Goal: Check status: Check status

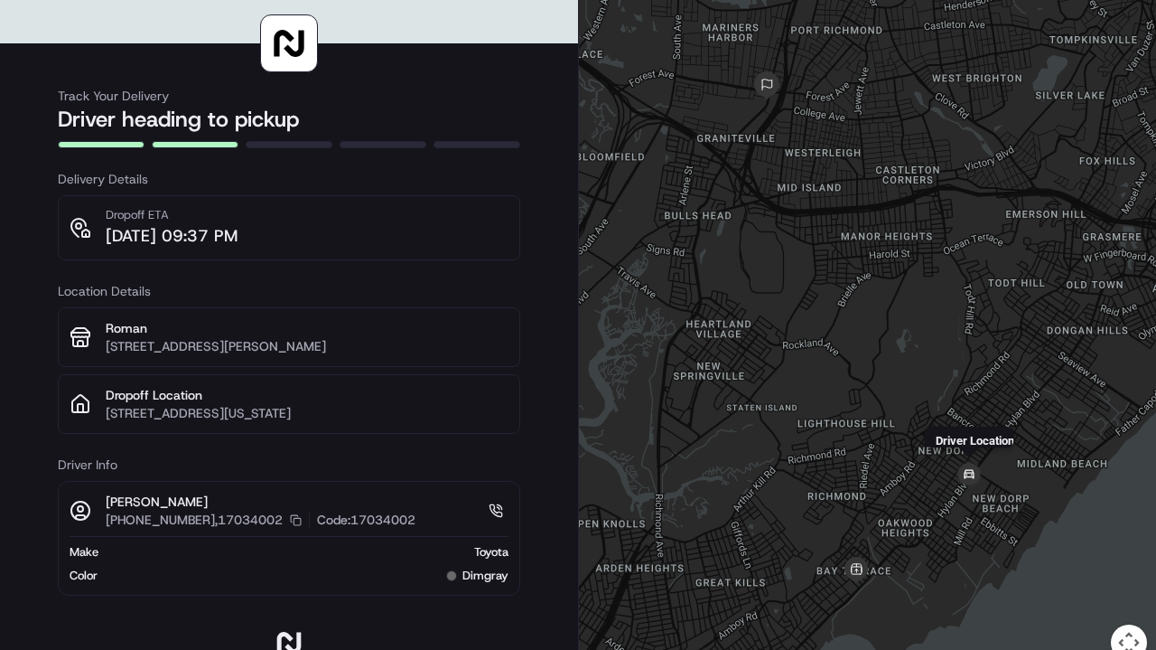
click at [960, 500] on div "Driver Location" at bounding box center [867, 341] width 577 height 682
click at [960, 500] on div at bounding box center [867, 341] width 577 height 682
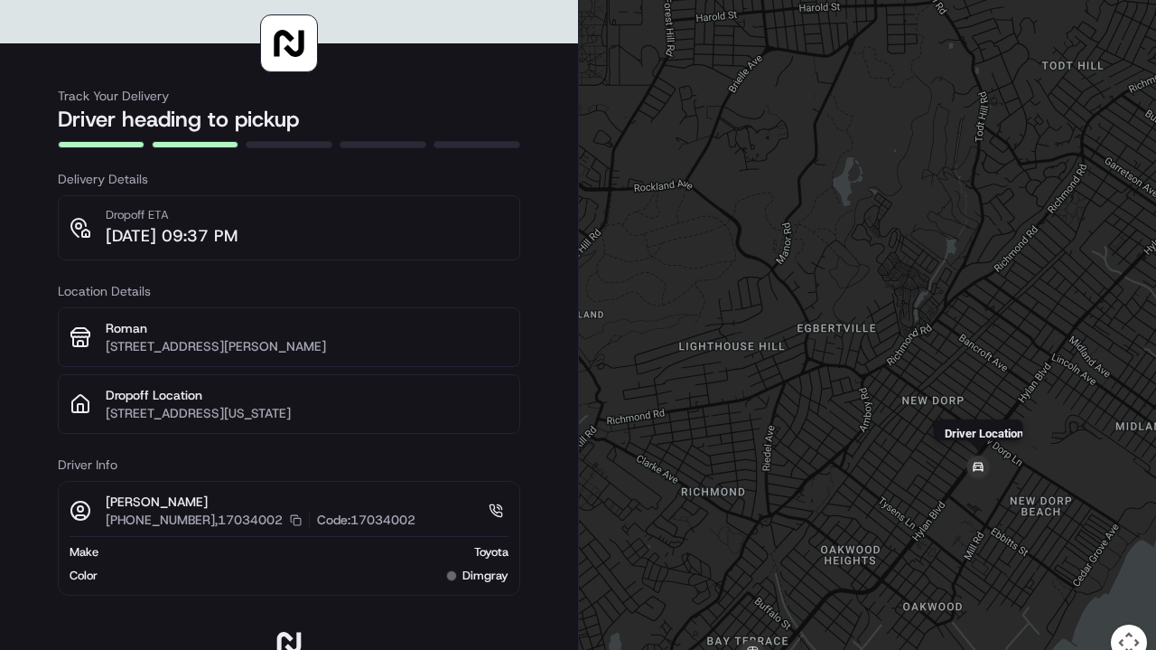
click at [981, 472] on img at bounding box center [978, 468] width 36 height 36
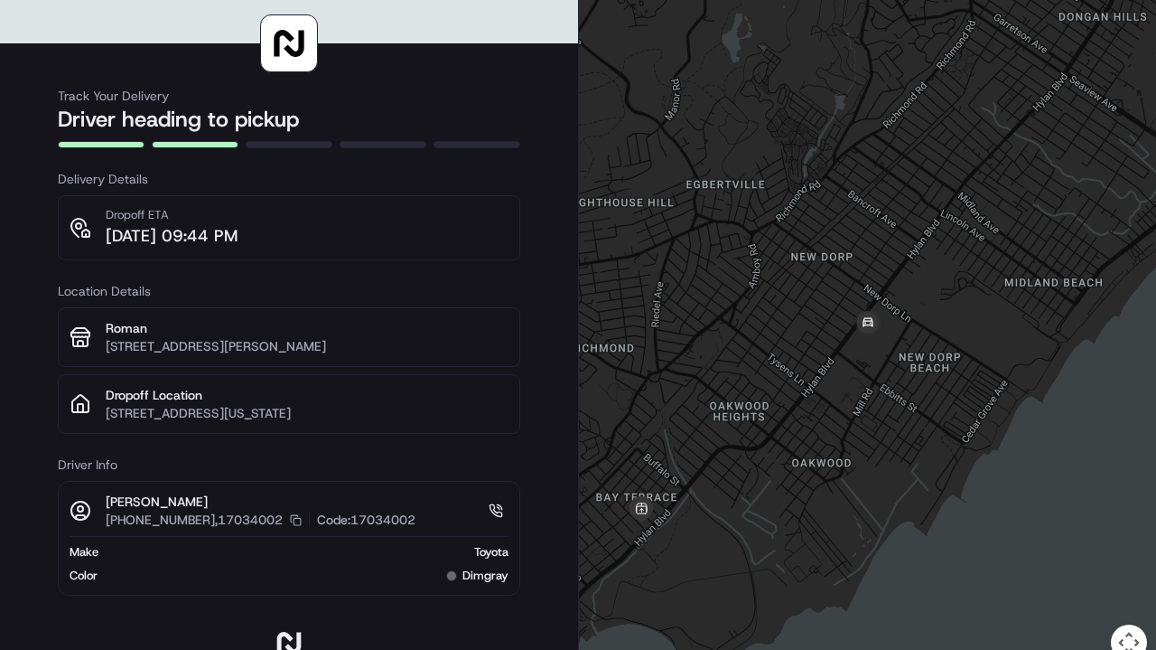
click at [855, 351] on div "To navigate, press the arrow keys." at bounding box center [867, 341] width 577 height 682
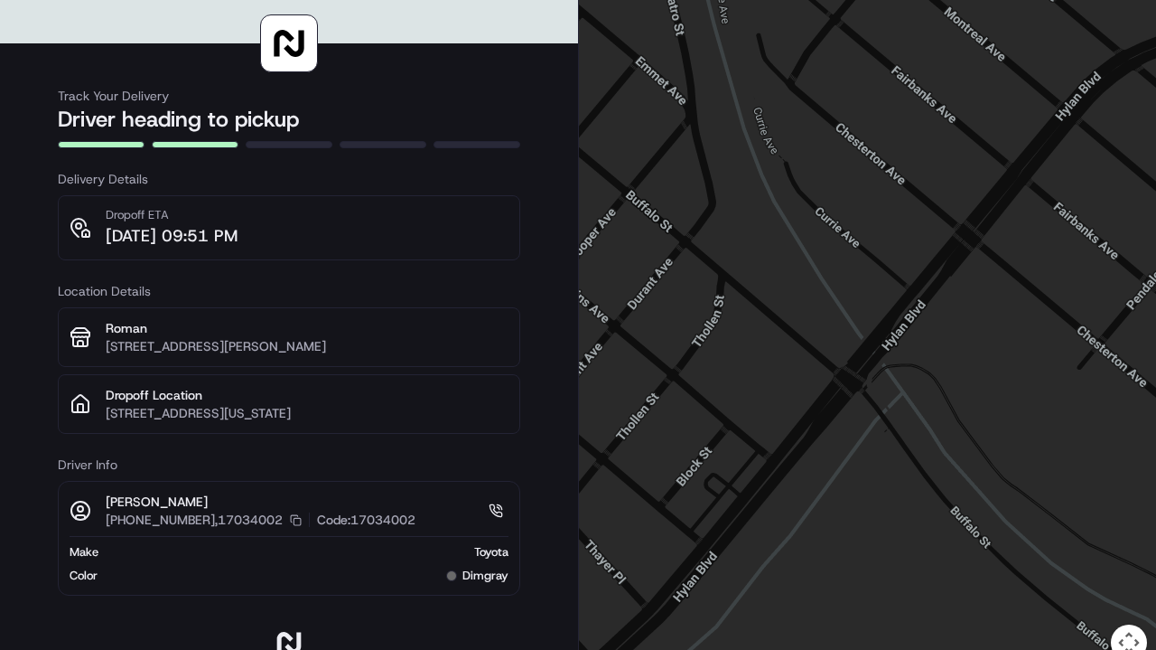
drag, startPoint x: 854, startPoint y: 373, endPoint x: 854, endPoint y: 301, distance: 72.3
click at [854, 301] on div at bounding box center [867, 341] width 577 height 682
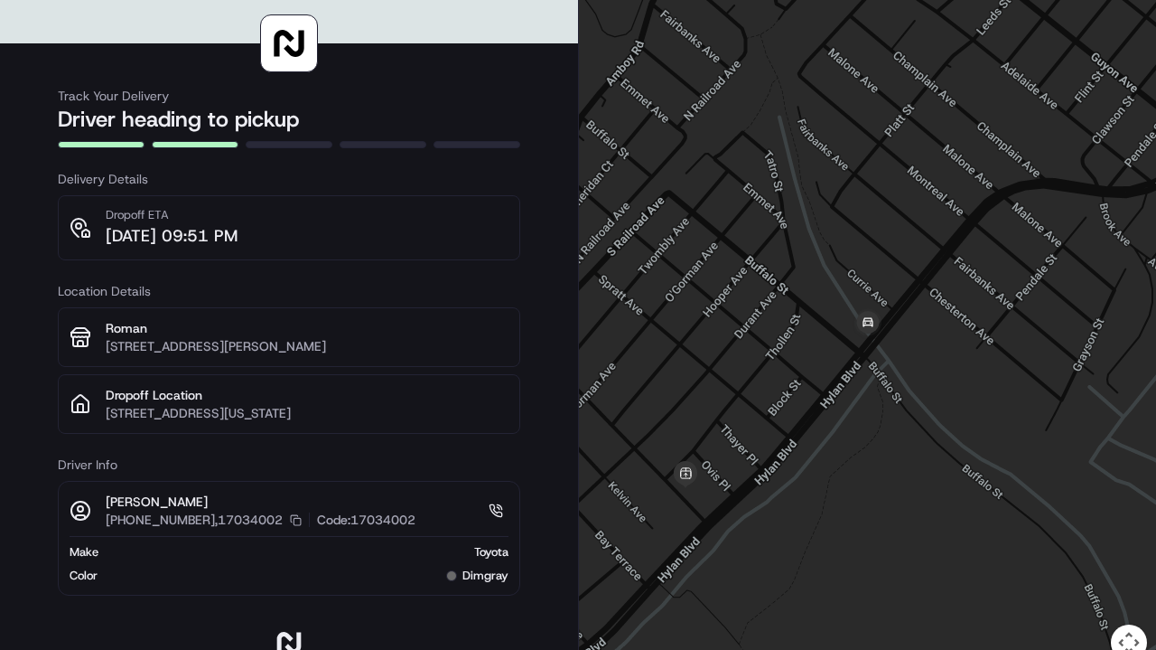
click at [809, 341] on div at bounding box center [867, 341] width 577 height 682
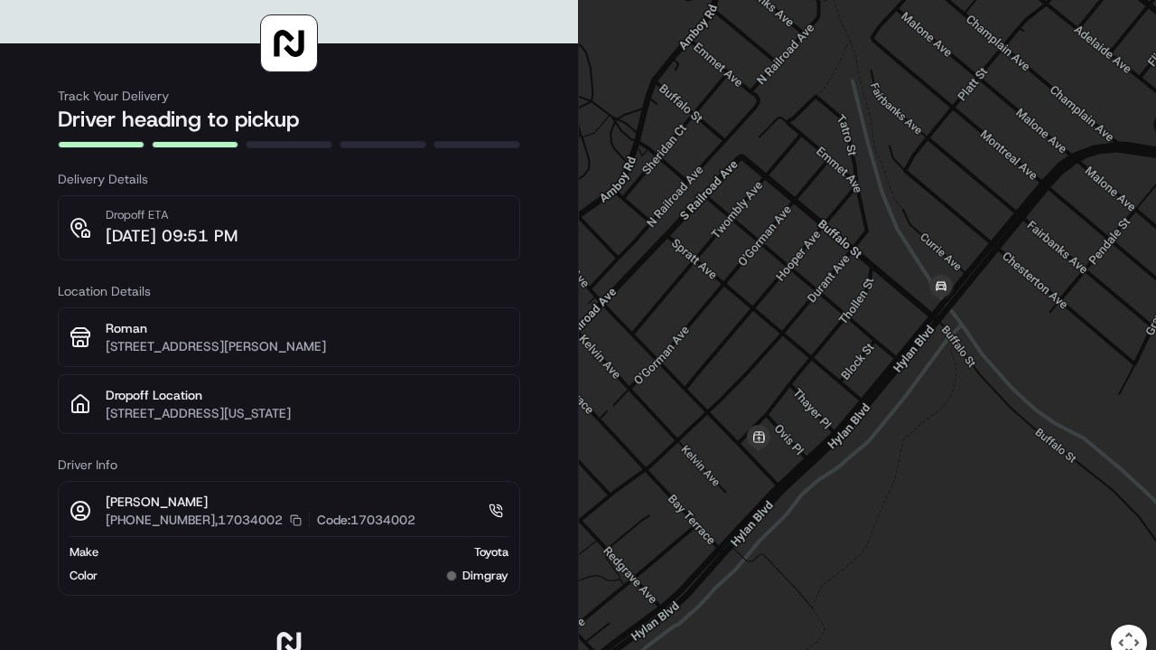
drag, startPoint x: 809, startPoint y: 341, endPoint x: 886, endPoint y: 304, distance: 86.5
click at [886, 303] on div at bounding box center [867, 341] width 577 height 682
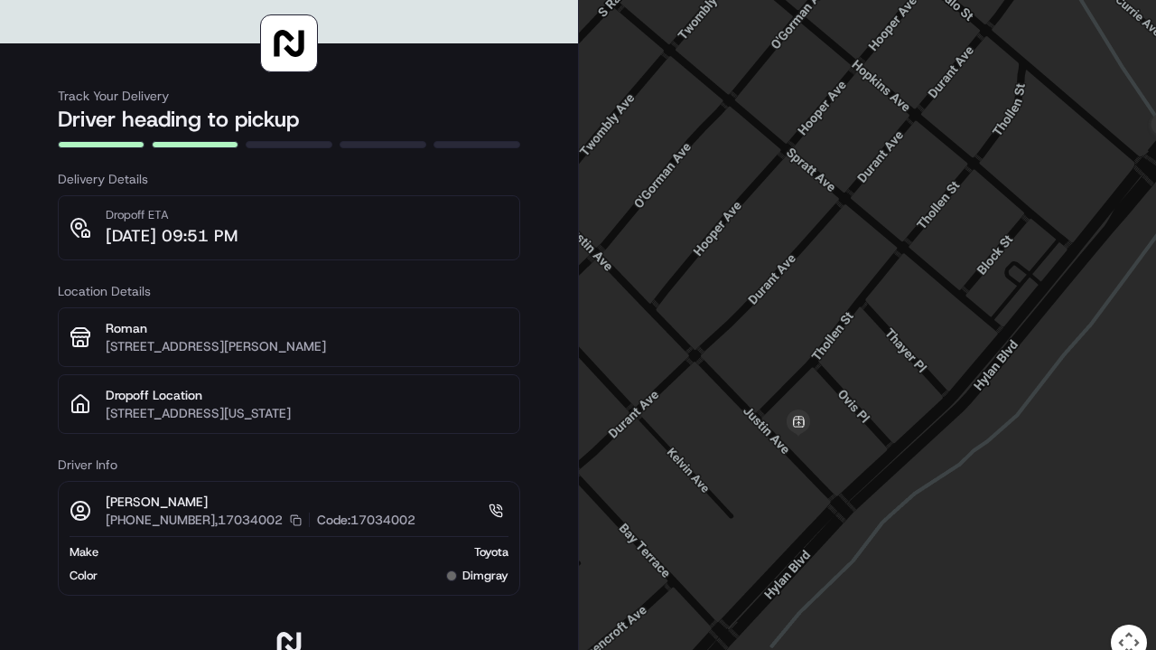
drag, startPoint x: 671, startPoint y: 541, endPoint x: 835, endPoint y: 379, distance: 230.6
click at [835, 378] on div at bounding box center [867, 341] width 577 height 682
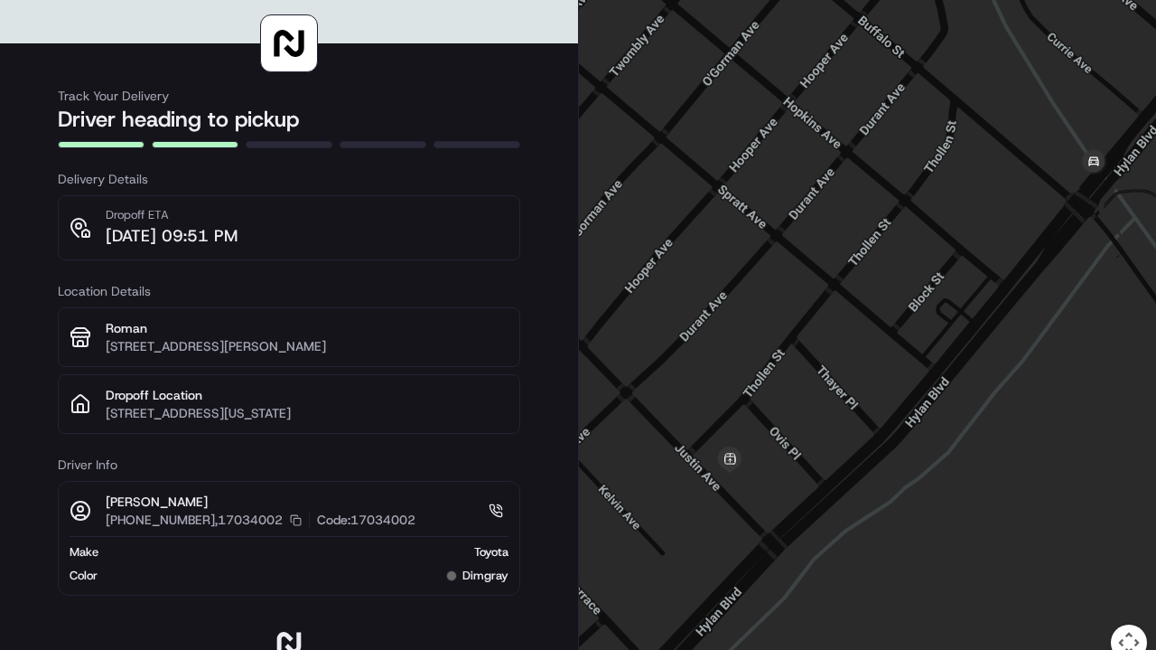
drag, startPoint x: 965, startPoint y: 348, endPoint x: 893, endPoint y: 388, distance: 81.7
click at [893, 388] on div at bounding box center [867, 341] width 577 height 682
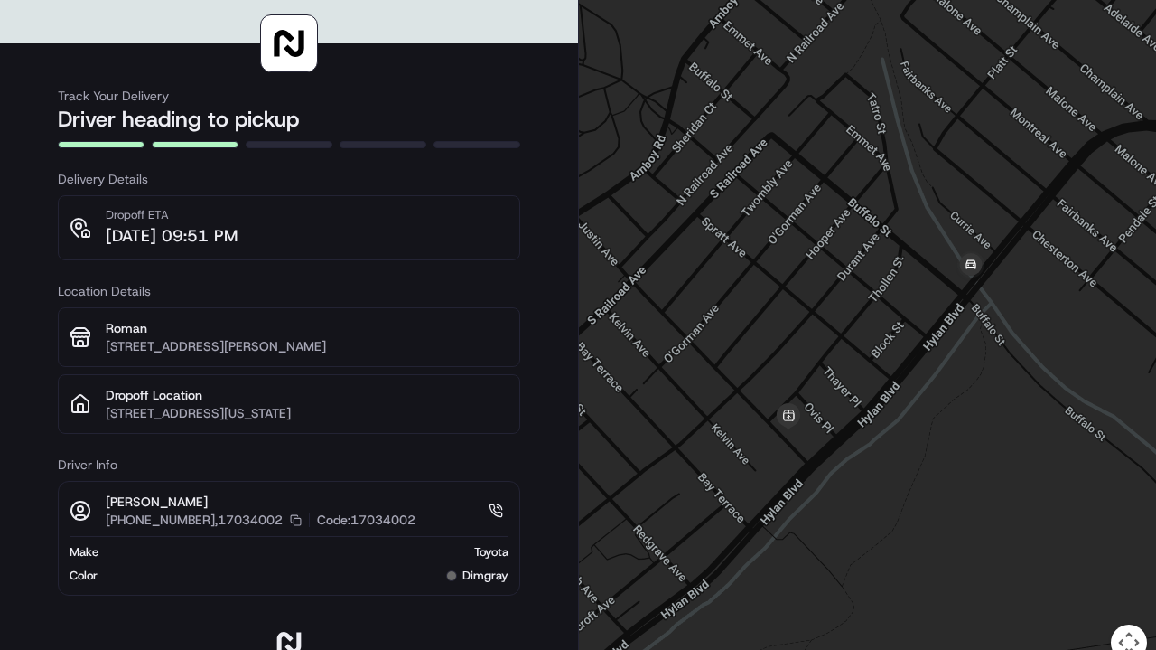
drag, startPoint x: 919, startPoint y: 550, endPoint x: 935, endPoint y: 117, distance: 433.0
click at [935, 117] on div at bounding box center [867, 341] width 577 height 682
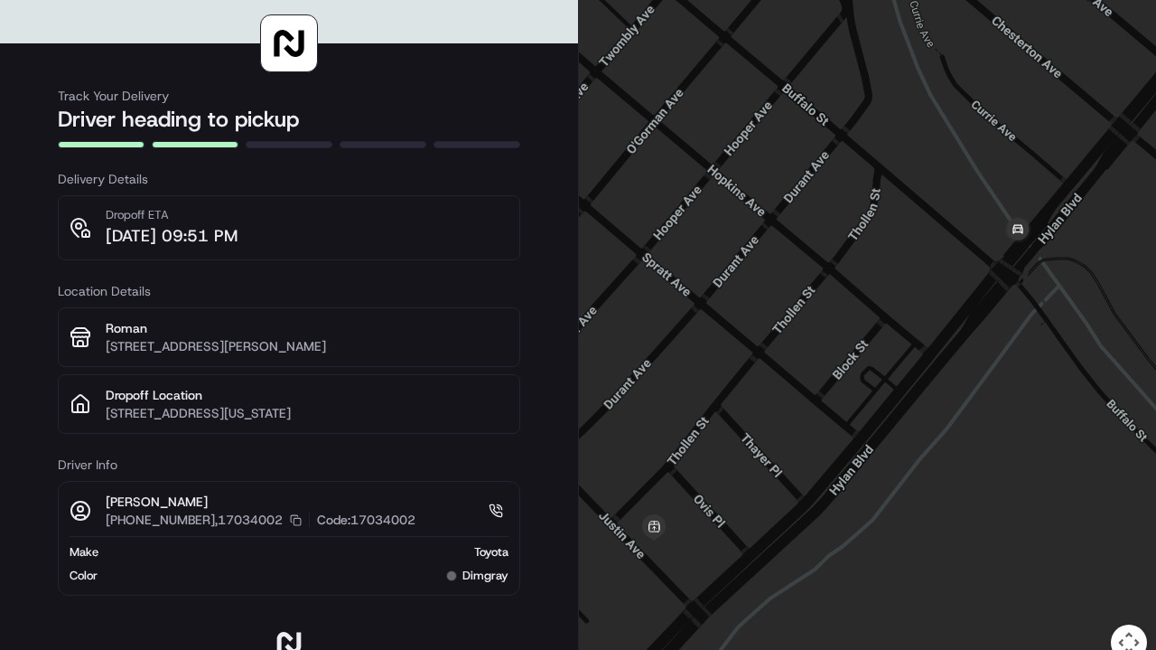
drag, startPoint x: 883, startPoint y: 268, endPoint x: 883, endPoint y: 172, distance: 96.7
click at [883, 171] on div at bounding box center [867, 341] width 577 height 682
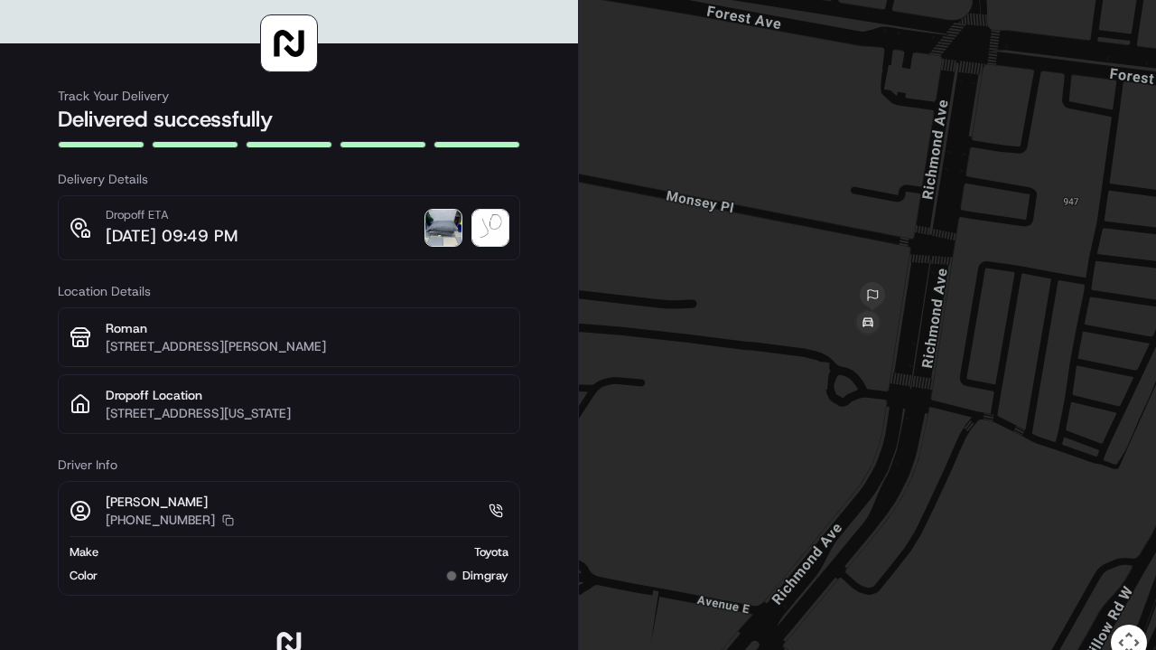
click at [488, 218] on img at bounding box center [490, 228] width 36 height 36
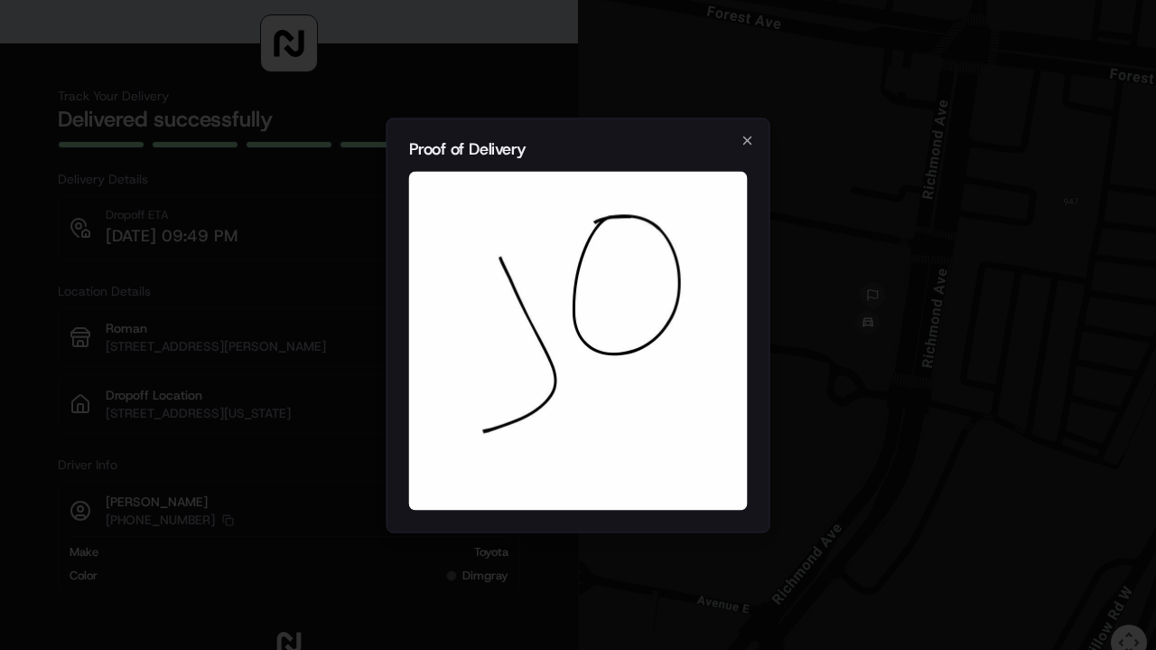
click at [364, 250] on div at bounding box center [578, 325] width 1156 height 650
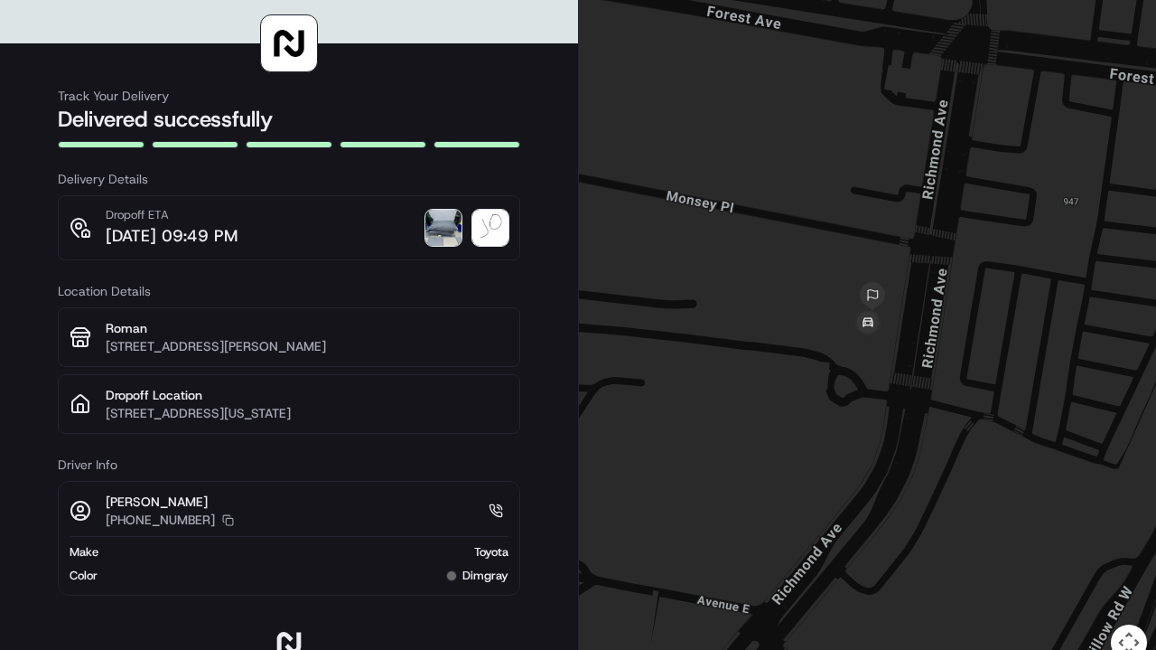
click at [470, 227] on div at bounding box center [466, 228] width 83 height 36
click at [448, 227] on img at bounding box center [443, 228] width 36 height 36
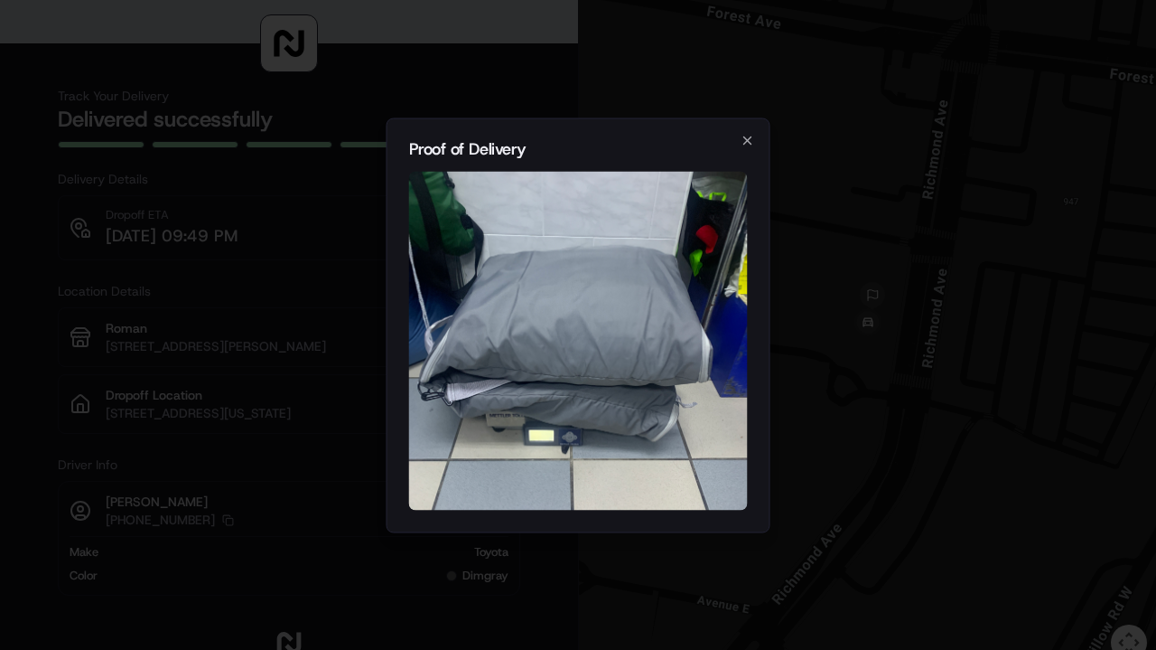
click at [285, 232] on div at bounding box center [578, 325] width 1156 height 650
